Goal: Book appointment/travel/reservation: Book appointment/travel/reservation

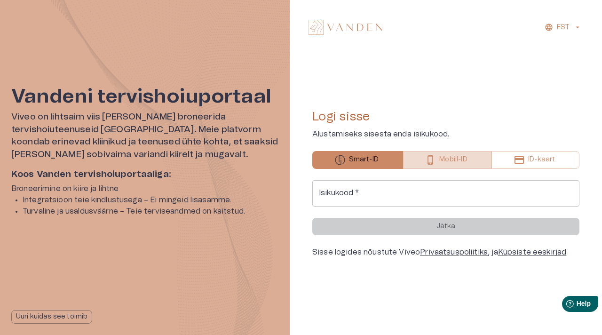
click at [458, 159] on p "Mobiil-ID" at bounding box center [454, 160] width 28 height 10
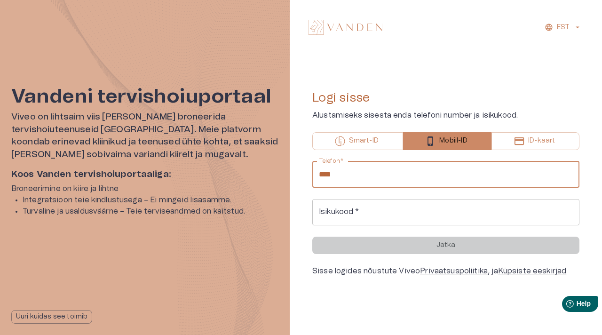
click at [415, 182] on input "****" at bounding box center [446, 174] width 267 height 26
type input "**********"
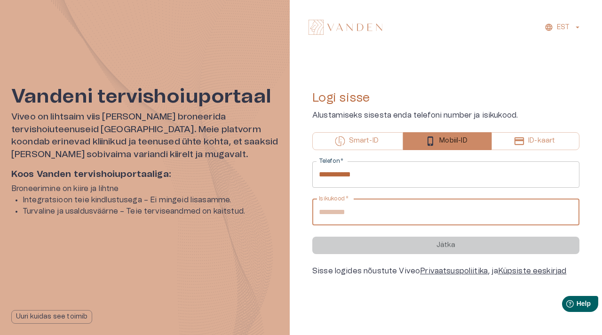
click at [413, 208] on input "Isikukood   *" at bounding box center [446, 212] width 267 height 26
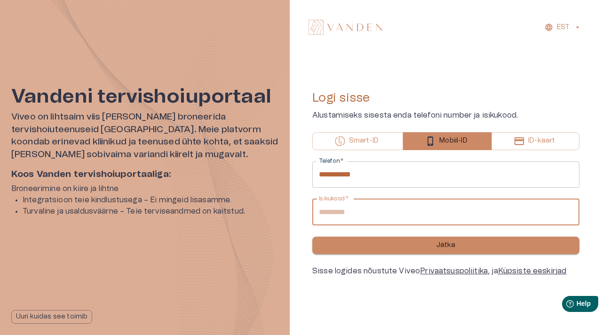
type input "**********"
click at [458, 249] on button "Jätka" at bounding box center [446, 245] width 267 height 17
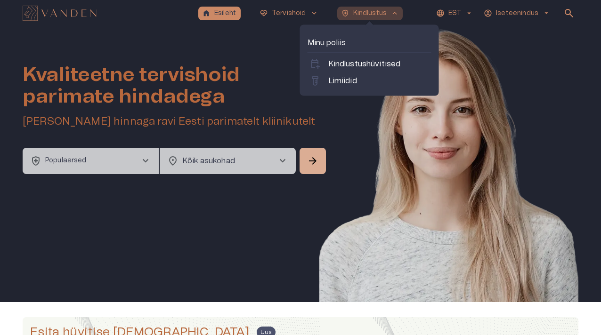
click at [394, 12] on span "keyboard_arrow_up" at bounding box center [394, 13] width 8 height 8
click at [356, 81] on link "labs Limiidid" at bounding box center [369, 80] width 120 height 11
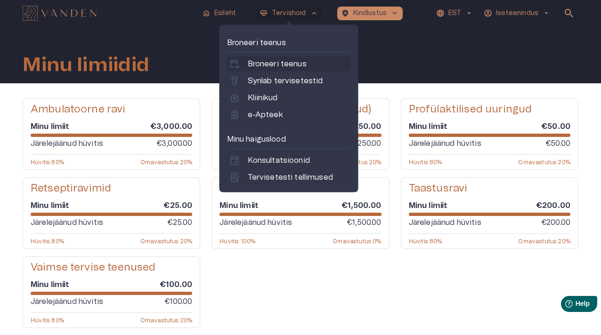
click at [297, 68] on p "Broneeri teenus" at bounding box center [277, 63] width 59 height 11
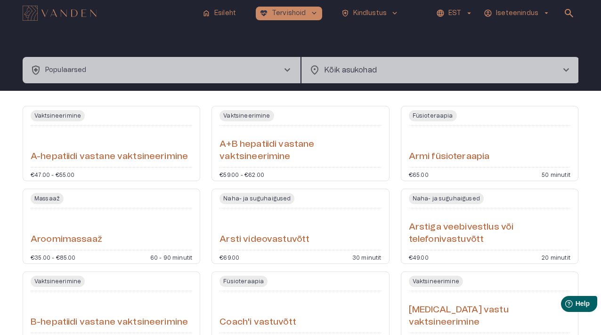
click at [286, 70] on span "chevron_right" at bounding box center [286, 69] width 11 height 11
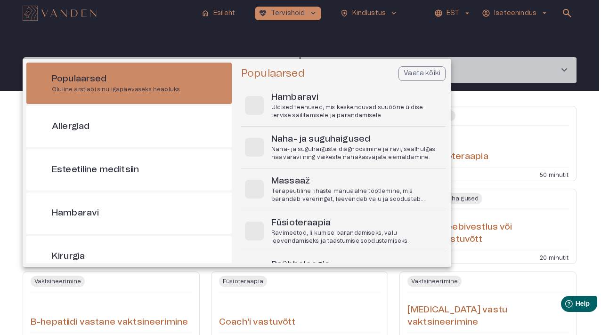
scroll to position [26, 0]
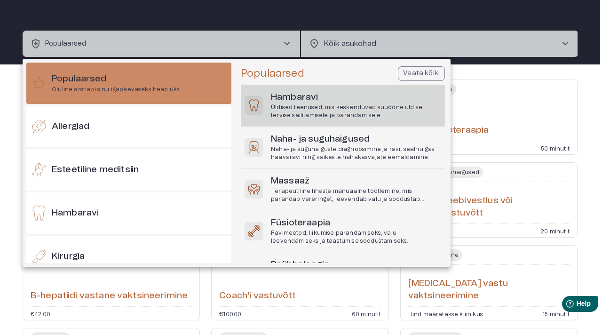
click at [300, 104] on p "Üldised teenused, mis keskenduvad suuõõne üldise tervise säilitamisele ja paran…" at bounding box center [356, 112] width 170 height 16
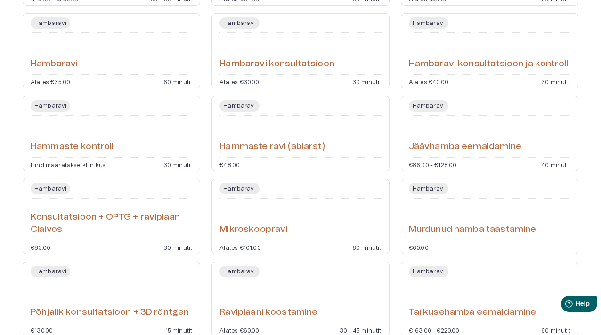
scroll to position [199, 0]
click at [173, 164] on p "30 minutit" at bounding box center [177, 164] width 29 height 6
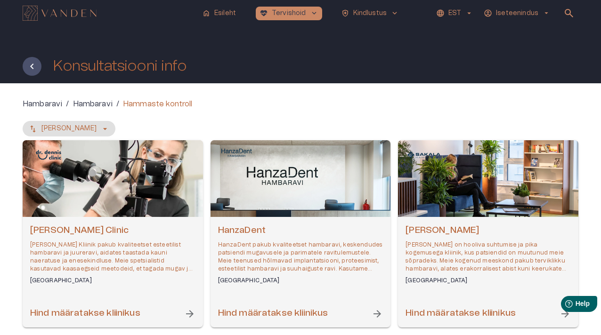
scroll to position [49, 0]
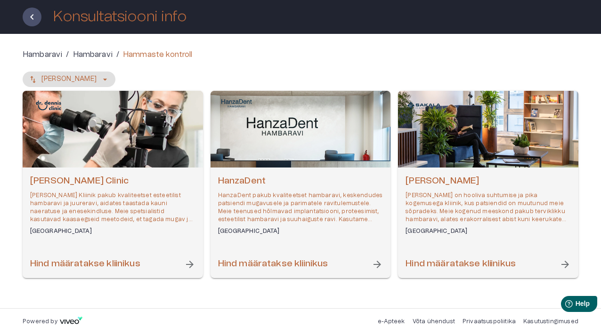
click at [99, 53] on p "Hambaravi" at bounding box center [93, 54] width 40 height 11
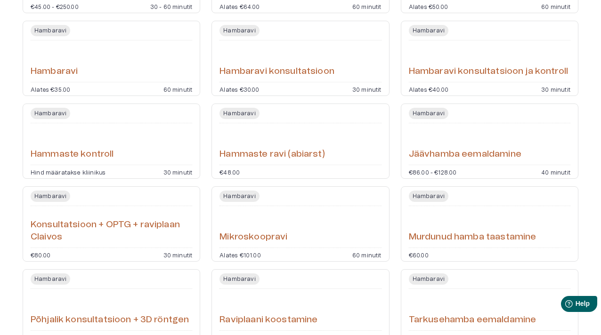
scroll to position [199, 0]
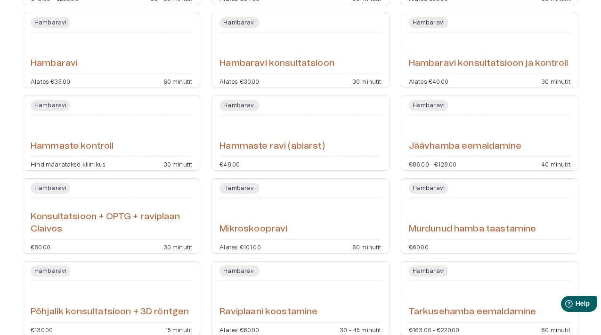
click at [452, 161] on p "€86.00 - €128.00" at bounding box center [433, 164] width 48 height 6
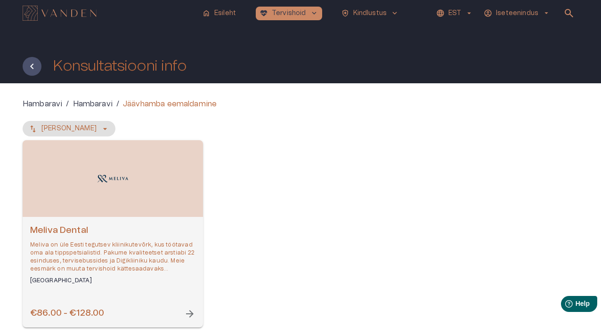
click at [189, 315] on span "arrow_forward" at bounding box center [189, 313] width 11 height 11
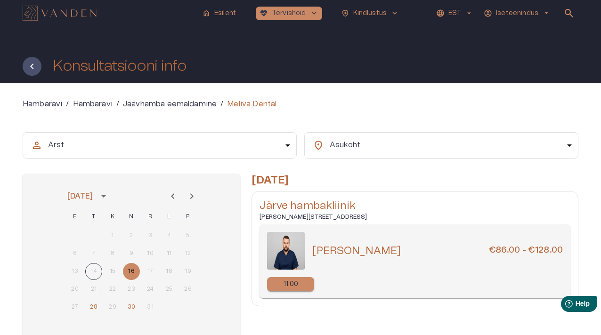
click at [297, 281] on p "11:00" at bounding box center [290, 285] width 15 height 10
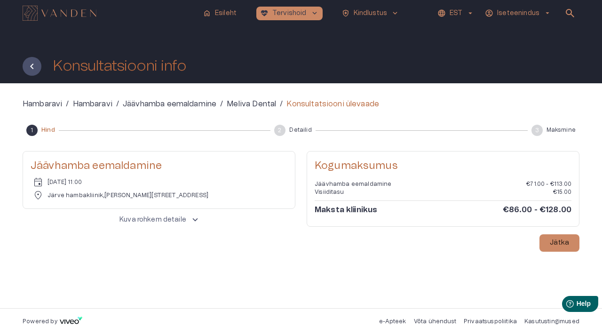
click at [47, 104] on p "Hambaravi" at bounding box center [43, 103] width 40 height 11
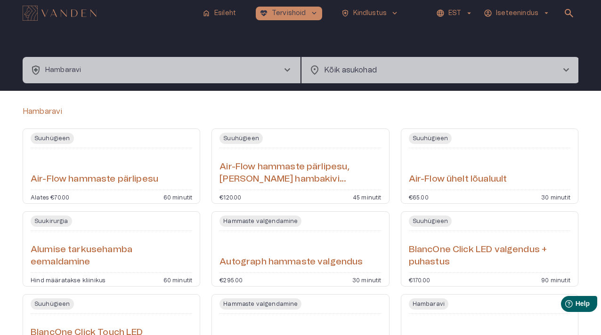
click at [141, 71] on button "health_and_safety [PERSON_NAME] chevron_right" at bounding box center [162, 70] width 278 height 26
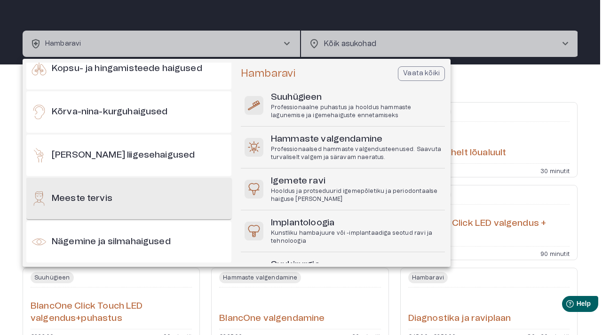
scroll to position [276, 0]
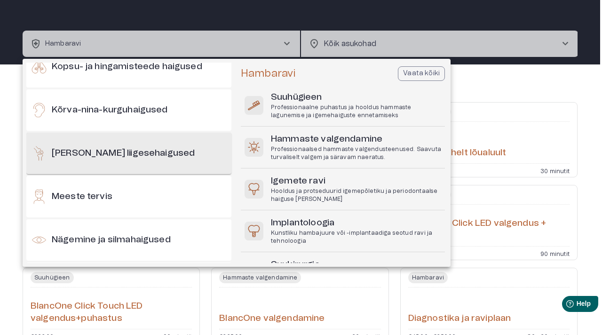
click at [117, 156] on h6 "[PERSON_NAME] liigesehaigused" at bounding box center [123, 153] width 143 height 13
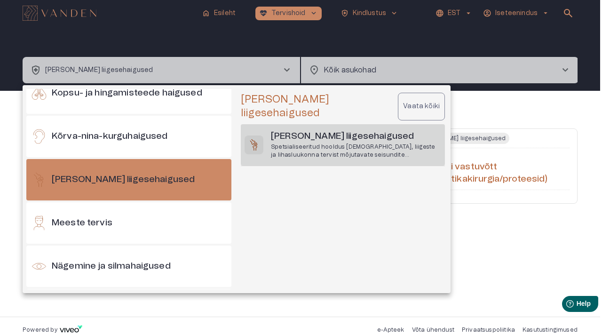
click at [277, 143] on p "Spetsialiseeritud hooldus [DEMOGRAPHIC_DATA], liigeste ja lihasluukonna tervist…" at bounding box center [356, 151] width 170 height 16
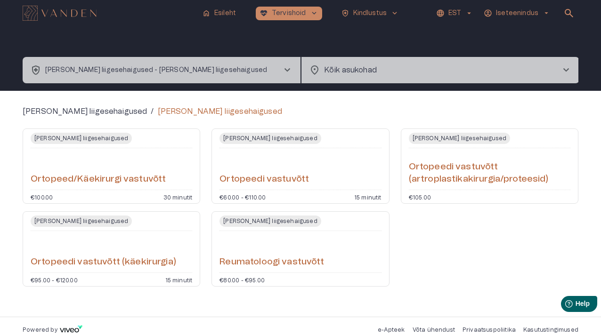
click at [284, 184] on h6 "Ortopeedi vastuvõtt" at bounding box center [263, 179] width 89 height 13
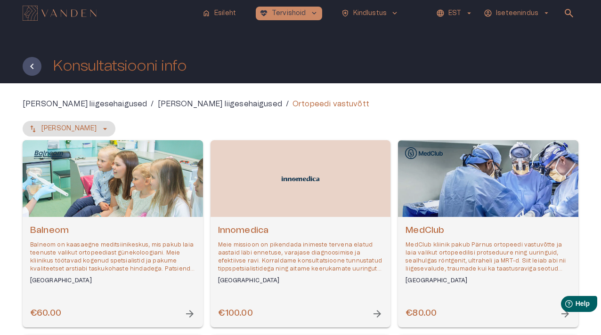
click at [553, 312] on html "Help Help" at bounding box center [563, 302] width 73 height 20
click at [560, 312] on html "Help Help" at bounding box center [563, 302] width 73 height 20
click at [443, 273] on p "MedClub kliinik pakub Pärnus ortopeedi vastuvõtte ja laia valikut ortopeedilisi…" at bounding box center [487, 257] width 165 height 32
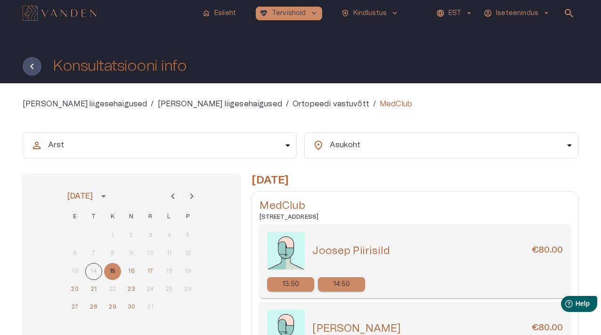
click at [352, 281] on div "14:50" at bounding box center [341, 284] width 47 height 14
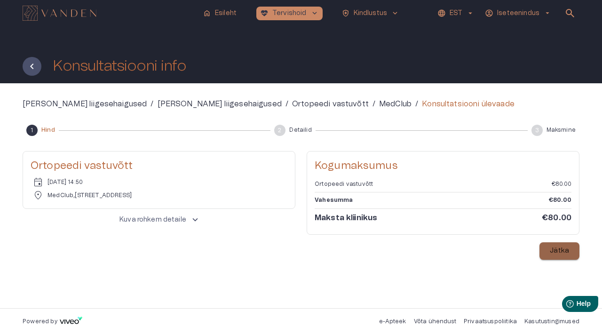
click at [577, 249] on button "Jätka" at bounding box center [560, 250] width 40 height 17
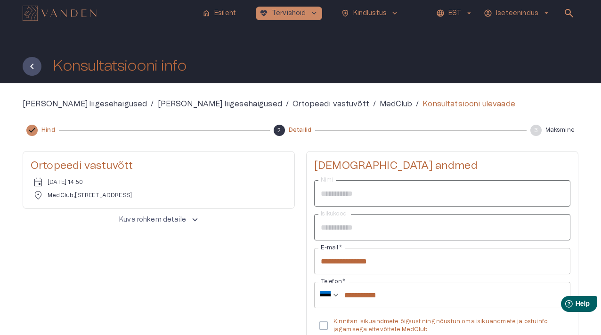
click at [546, 15] on span "arrow_drop_down" at bounding box center [546, 13] width 8 height 8
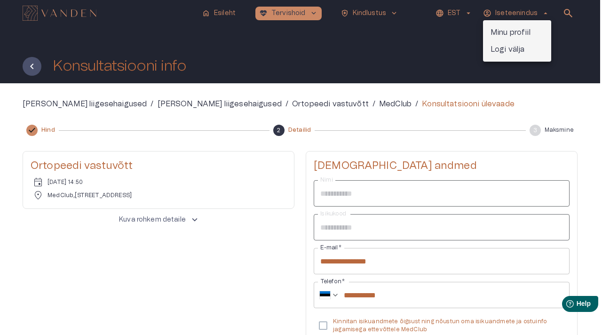
click at [527, 48] on li "Logi välja" at bounding box center [517, 49] width 68 height 17
